Goal: Task Accomplishment & Management: Use online tool/utility

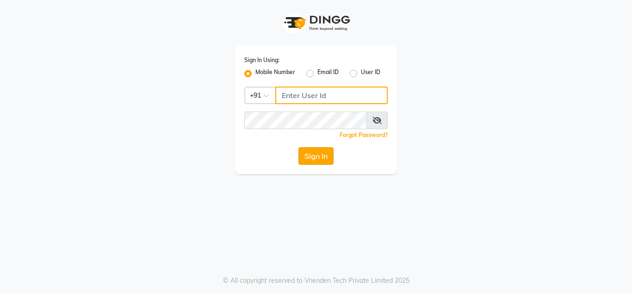
type input "9289973565"
click at [324, 156] on button "Sign In" at bounding box center [315, 156] width 35 height 18
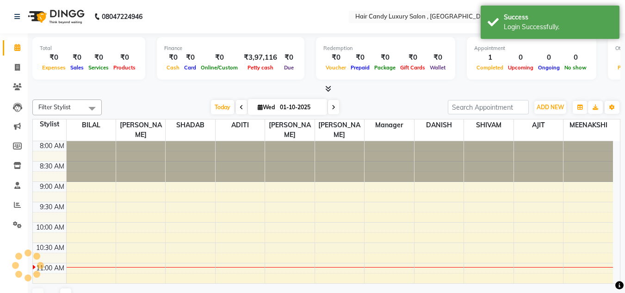
scroll to position [123, 0]
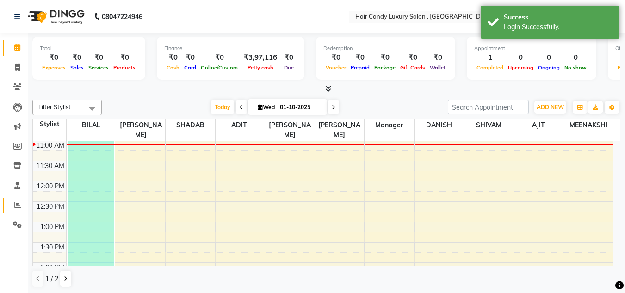
select select "en"
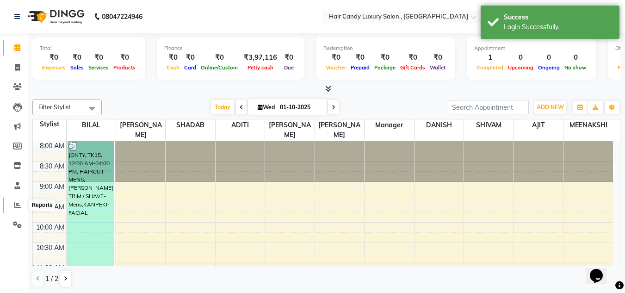
scroll to position [0, 0]
click at [17, 203] on icon at bounding box center [17, 204] width 7 height 7
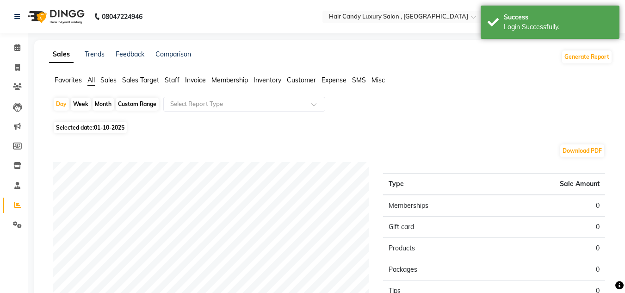
click at [199, 80] on span "Invoice" at bounding box center [195, 80] width 21 height 8
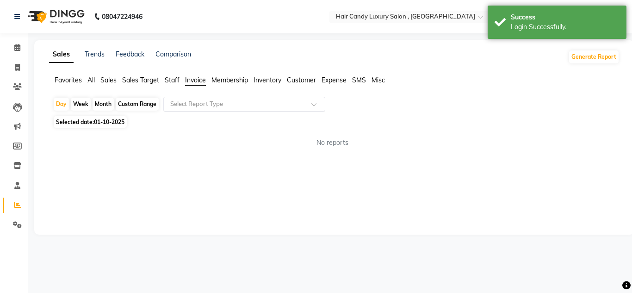
click at [311, 104] on span at bounding box center [317, 106] width 12 height 9
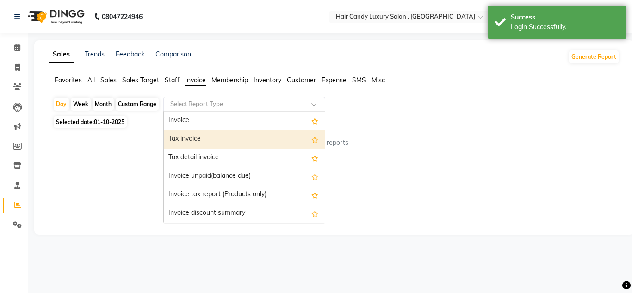
click at [214, 142] on div "Tax invoice" at bounding box center [244, 139] width 161 height 18
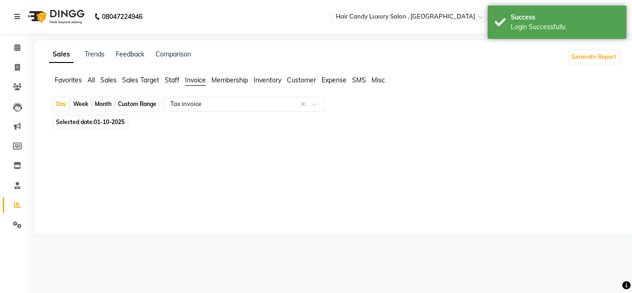
click at [137, 105] on div "Custom Range" at bounding box center [137, 104] width 43 height 13
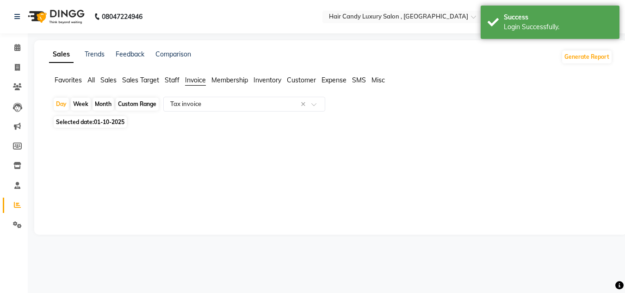
select select "10"
select select "2025"
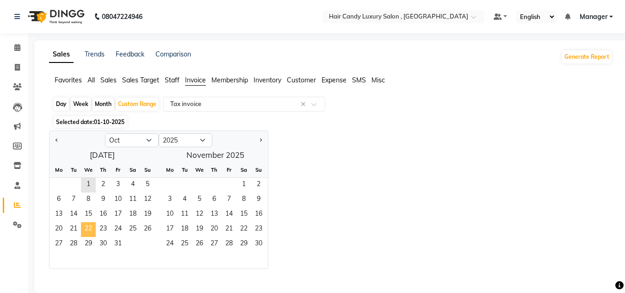
click at [86, 231] on span "22" at bounding box center [88, 229] width 15 height 15
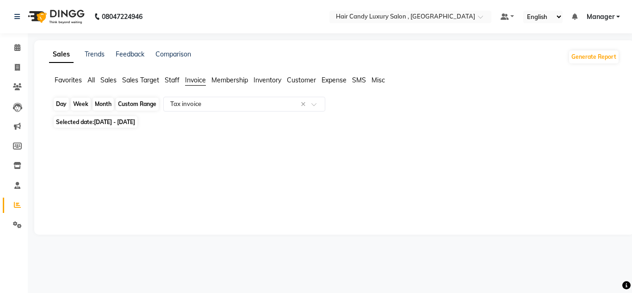
click at [129, 106] on div "Custom Range" at bounding box center [137, 104] width 43 height 13
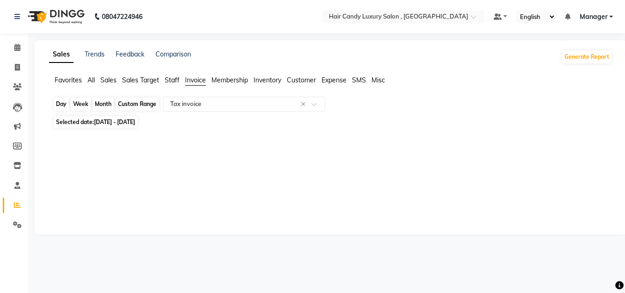
select select "10"
select select "2025"
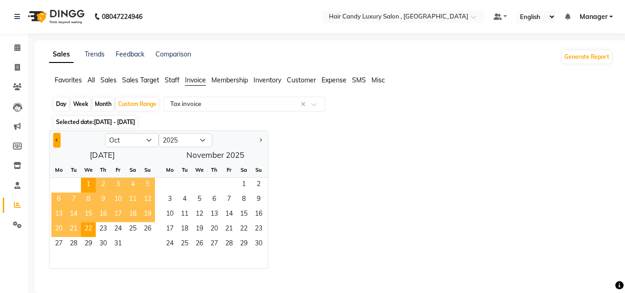
click at [59, 141] on button "Previous month" at bounding box center [56, 140] width 7 height 15
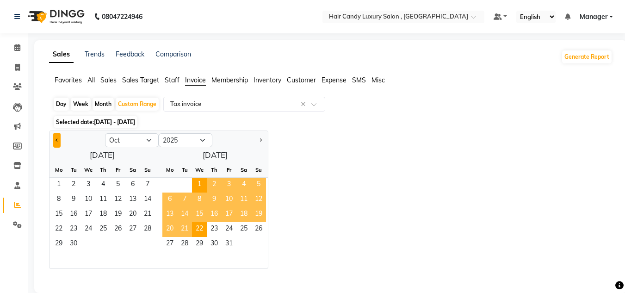
select select "9"
click at [56, 228] on span "22" at bounding box center [58, 229] width 15 height 15
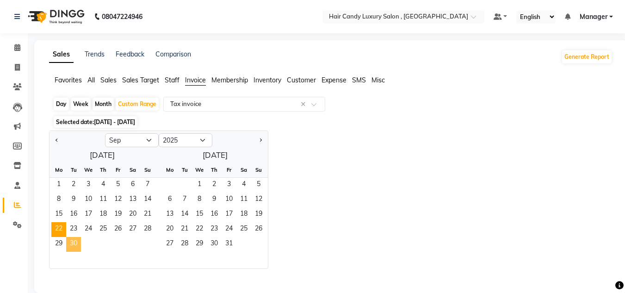
click at [75, 241] on span "30" at bounding box center [73, 244] width 15 height 15
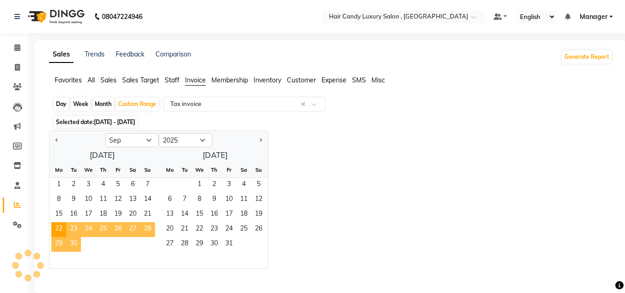
select select "full_report"
select select "csv"
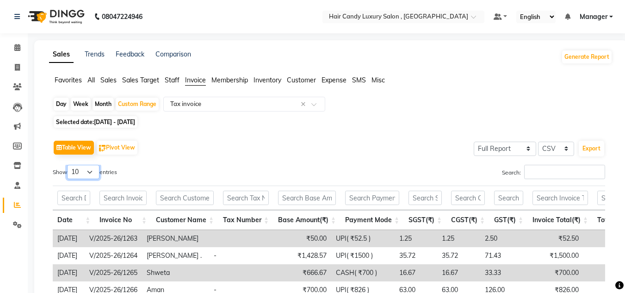
click at [94, 172] on select "10 25 50 100" at bounding box center [83, 172] width 32 height 14
select select "100"
click at [68, 165] on select "10 25 50 100" at bounding box center [83, 172] width 32 height 14
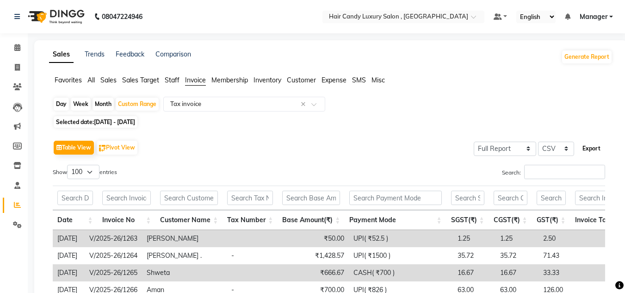
click at [593, 149] on button "Export" at bounding box center [590, 149] width 25 height 16
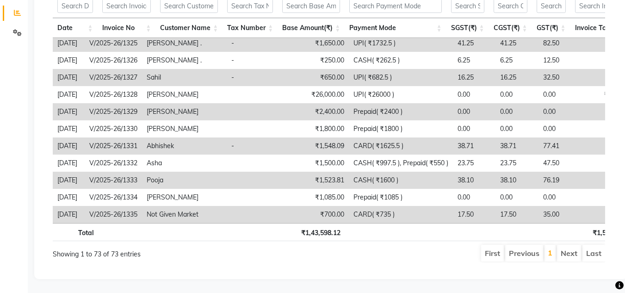
scroll to position [1071, 0]
